Goal: Task Accomplishment & Management: Use online tool/utility

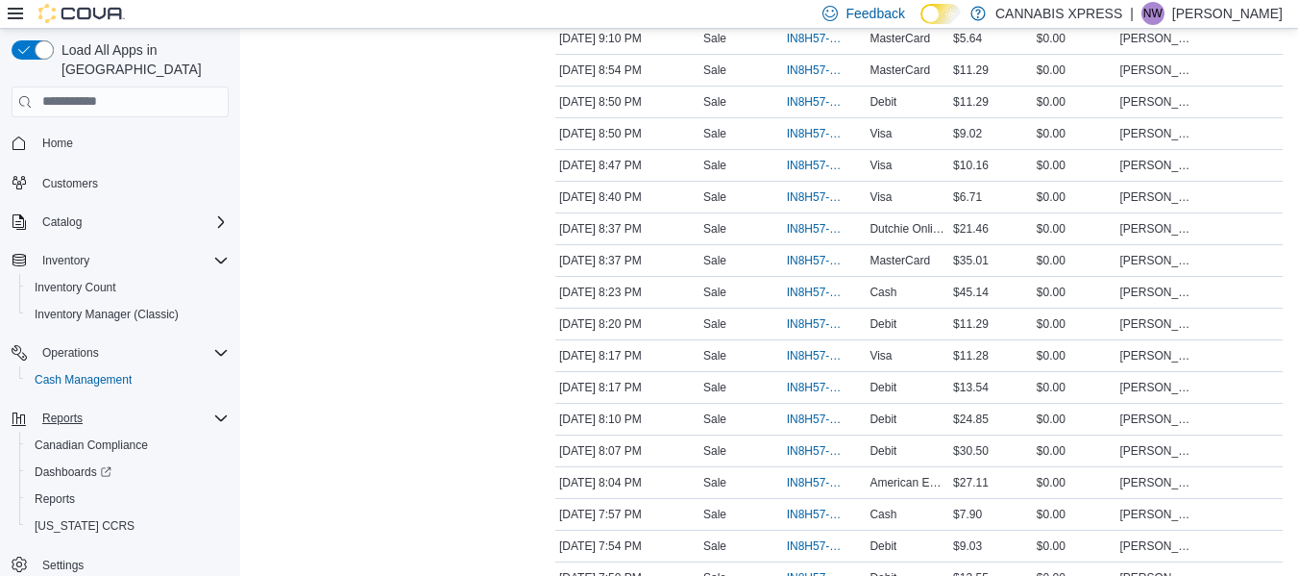
scroll to position [536, 0]
click at [77, 410] on span "Reports" at bounding box center [62, 417] width 40 height 15
click at [72, 491] on span "Reports" at bounding box center [55, 498] width 40 height 15
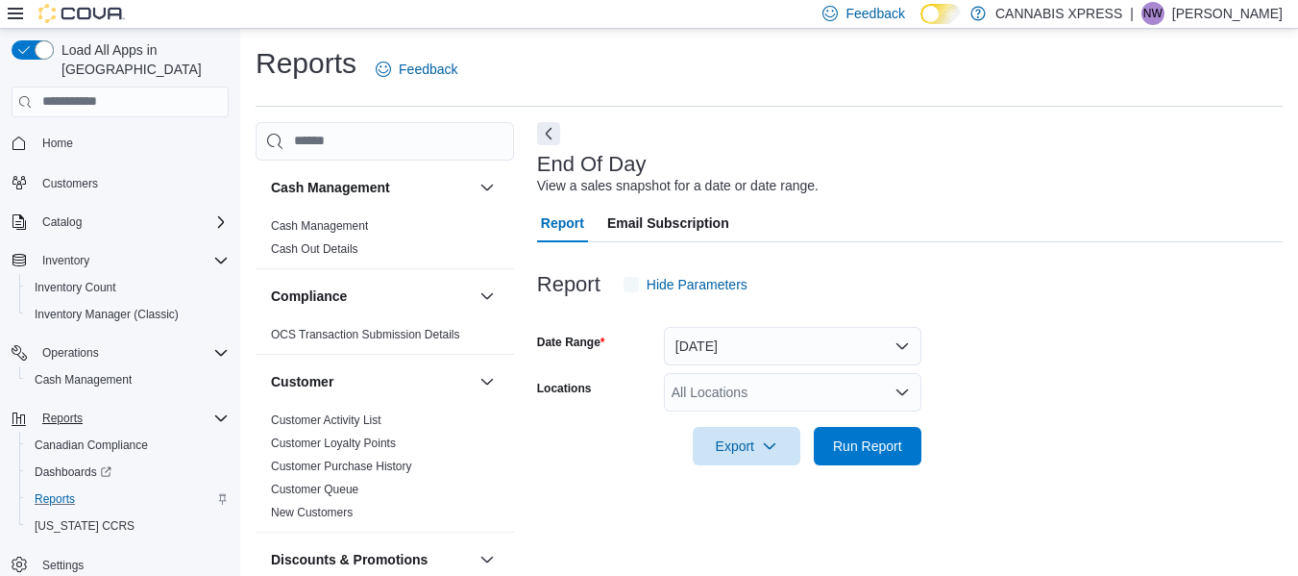
scroll to position [32, 0]
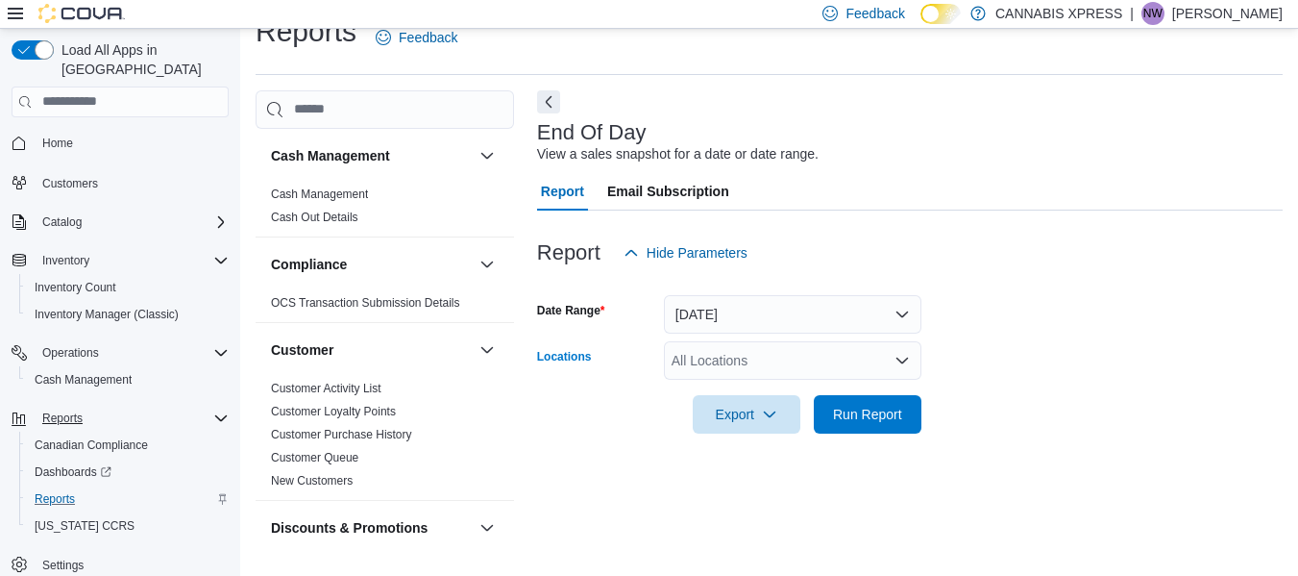
click at [714, 352] on div "All Locations" at bounding box center [793, 360] width 258 height 38
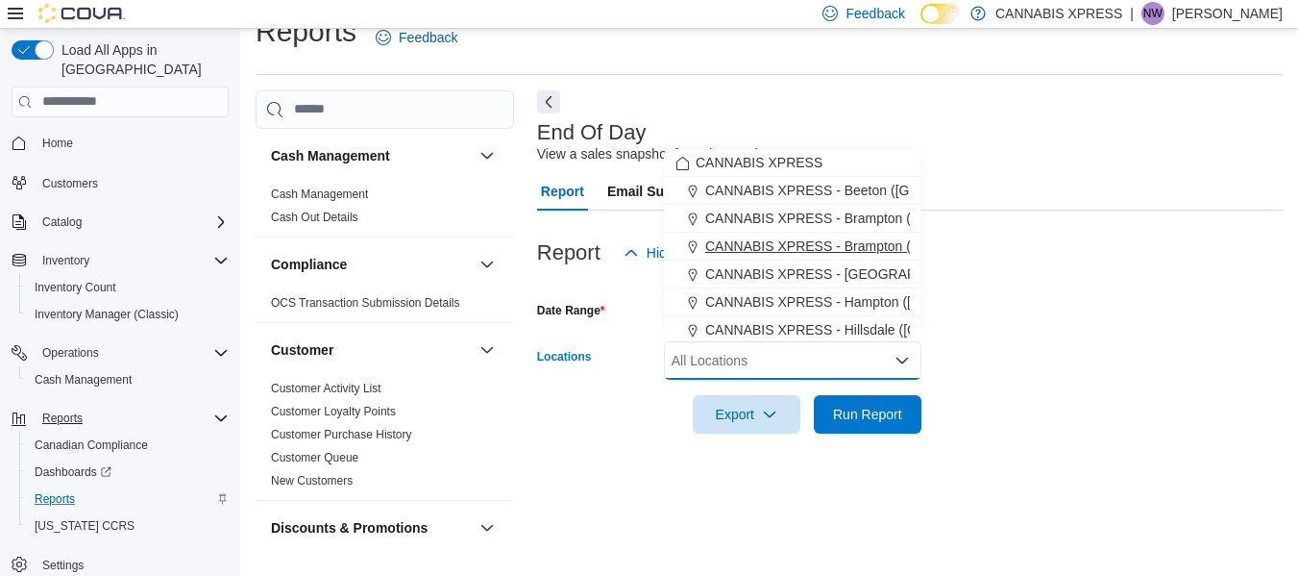
click at [821, 235] on button "CANNABIS XPRESS - Brampton (Veterans Drive)" at bounding box center [793, 247] width 258 height 28
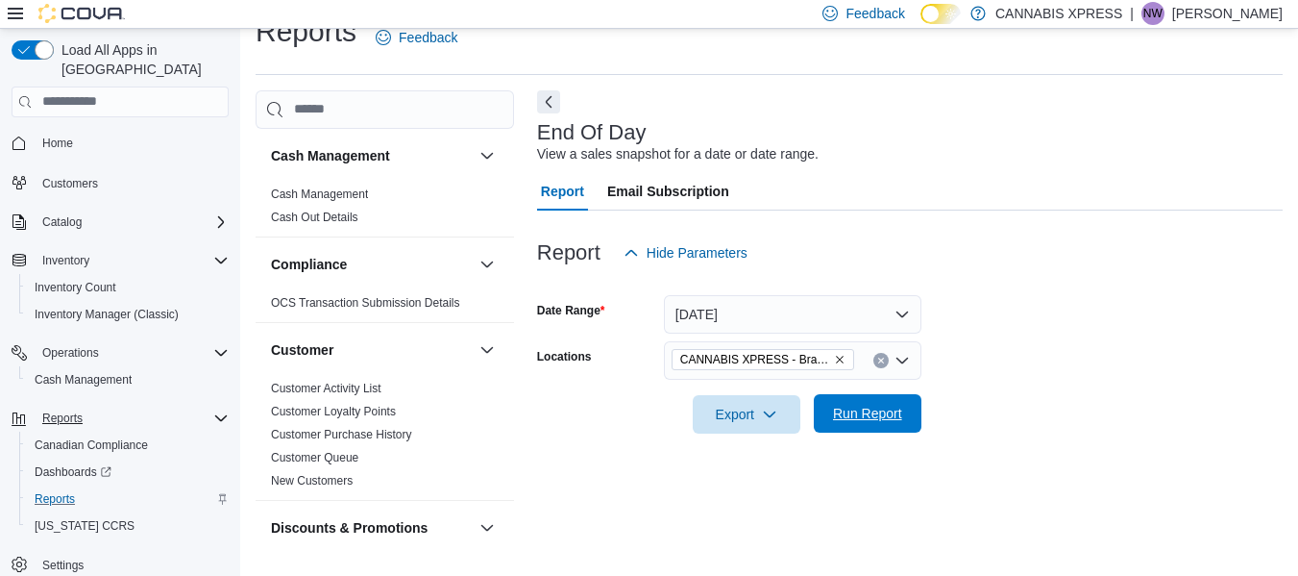
click at [889, 413] on span "Run Report" at bounding box center [867, 413] width 69 height 19
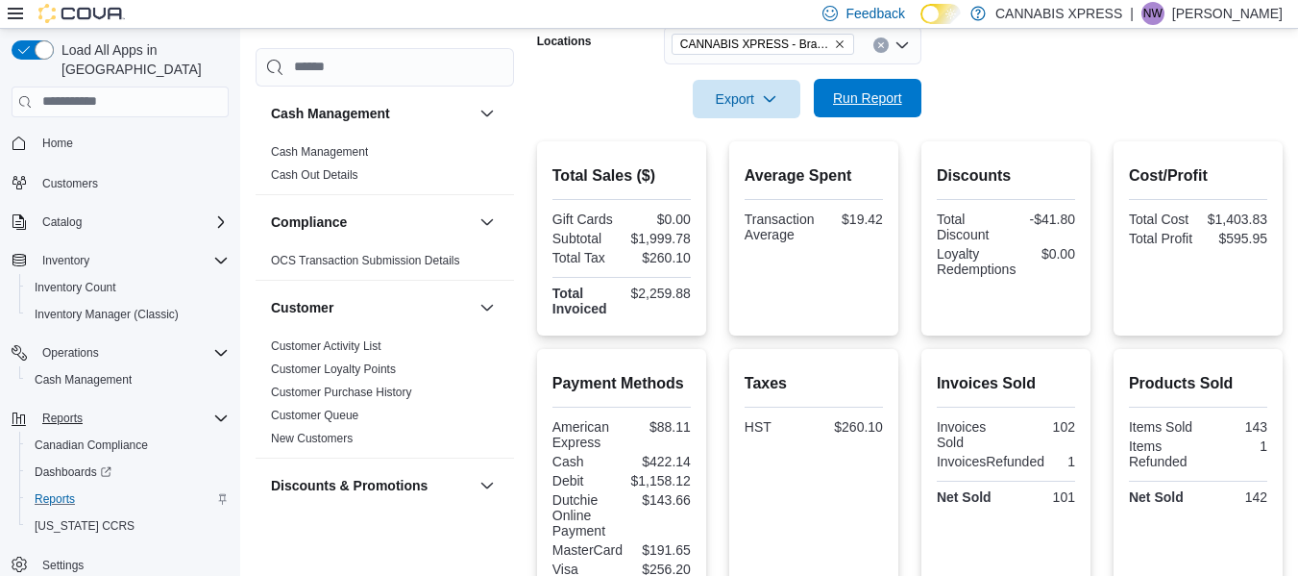
scroll to position [348, 0]
